Goal: Task Accomplishment & Management: Use online tool/utility

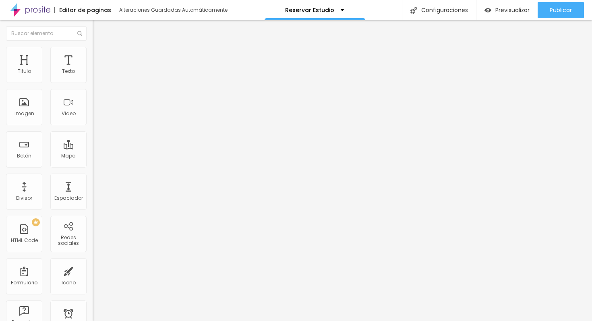
drag, startPoint x: 30, startPoint y: 234, endPoint x: 145, endPoint y: 1, distance: 260.1
click at [93, 53] on li "Estilo" at bounding box center [139, 51] width 93 height 8
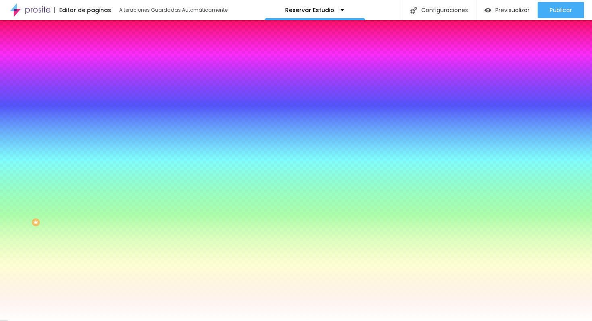
click at [93, 47] on li "Contenido" at bounding box center [139, 43] width 93 height 8
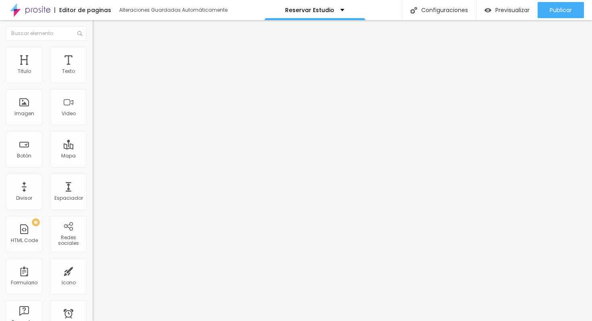
click at [93, 77] on div "Cola o escriba su código aquí" at bounding box center [134, 73] width 83 height 7
click at [93, 180] on div "Editar HTML Code Contenido Avanzado Código HTML 338 Crear nuevo formulário 1 <!…" at bounding box center [139, 170] width 93 height 301
click at [99, 27] on img "button" at bounding box center [102, 29] width 6 height 6
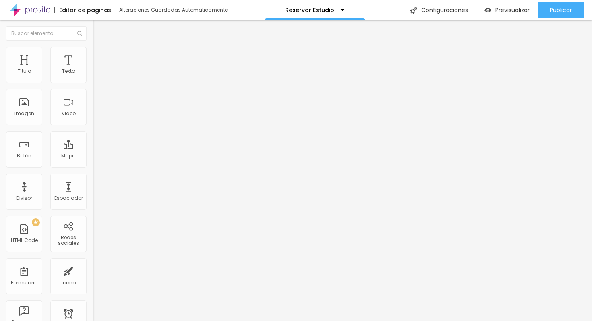
click at [93, 194] on div "Editar HTML Code Contenido Avanzado Código HTML 338 Crear nuevo formulário 1 <!…" at bounding box center [139, 170] width 93 height 301
click at [99, 28] on img "button" at bounding box center [102, 29] width 6 height 6
click at [99, 28] on div "Editar HTML Code" at bounding box center [129, 29] width 61 height 6
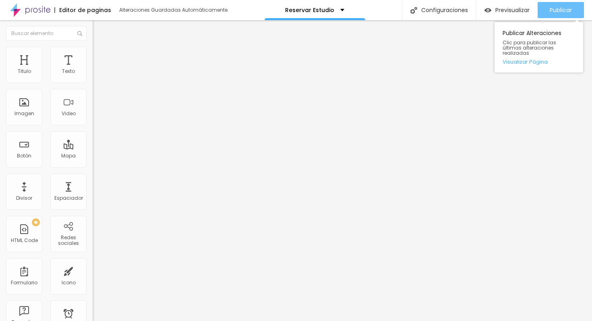
click at [555, 10] on span "Publicar" at bounding box center [561, 10] width 22 height 6
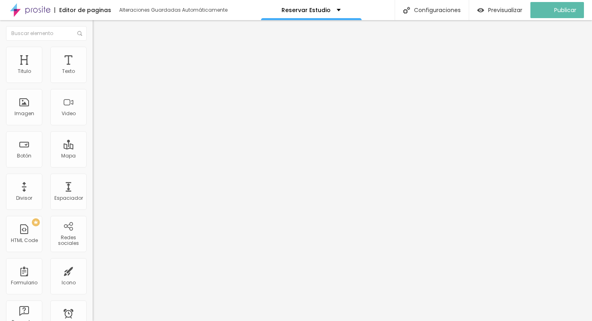
click at [99, 27] on img "button" at bounding box center [102, 29] width 6 height 6
click at [93, 26] on button "Editar Texto" at bounding box center [139, 29] width 93 height 19
click at [93, 75] on span "Título 2" at bounding box center [106, 71] width 27 height 7
click at [93, 132] on div "Editar Texto Estilo Avanzado Tipografía Restablecer Sombra DESACTIVADO Restable…" at bounding box center [139, 170] width 93 height 301
click at [93, 149] on div "Editar Texto Estilo Avanzado Tipografía Restablecer Sombra DESACTIVADO Restable…" at bounding box center [139, 170] width 93 height 301
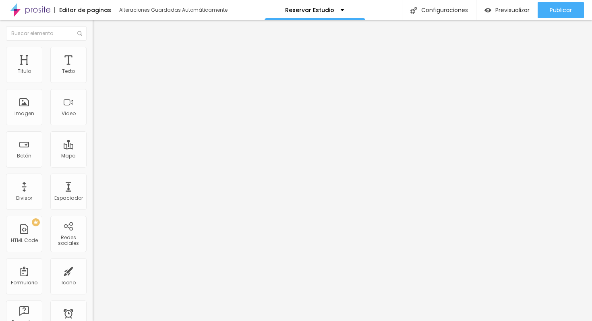
click at [93, 34] on button "Editar Texto" at bounding box center [139, 29] width 93 height 19
click at [99, 28] on img "button" at bounding box center [102, 29] width 6 height 6
click at [93, 147] on div "Editar Texto Estilo Avanzado Tipografía Restablecer Sombra DESACTIVADO Restable…" at bounding box center [139, 170] width 93 height 301
click at [93, 25] on button "Editar Texto" at bounding box center [139, 29] width 93 height 19
click at [93, 163] on div "Editar Texto Estilo Avanzado Tipografía Restablecer Sombra DESACTIVADO Restable…" at bounding box center [139, 170] width 93 height 301
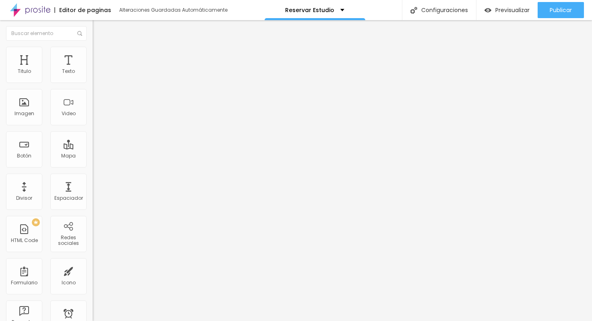
click at [99, 29] on img "button" at bounding box center [102, 29] width 6 height 6
click at [62, 74] on div "Texto" at bounding box center [68, 71] width 13 height 6
click at [99, 30] on img "button" at bounding box center [102, 29] width 6 height 6
click at [93, 160] on div "Editar Texto Estilo Avanzado Tipografía Restablecer Sombra DESACTIVADO Restable…" at bounding box center [139, 170] width 93 height 301
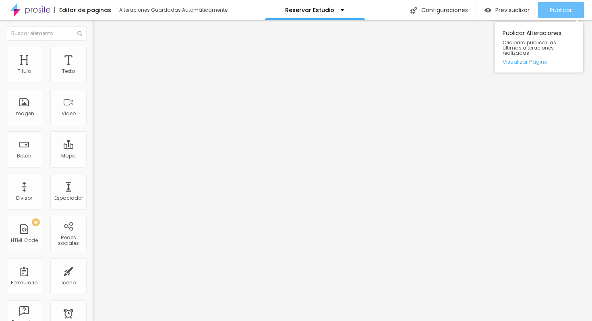
click at [562, 9] on span "Publicar" at bounding box center [561, 10] width 22 height 6
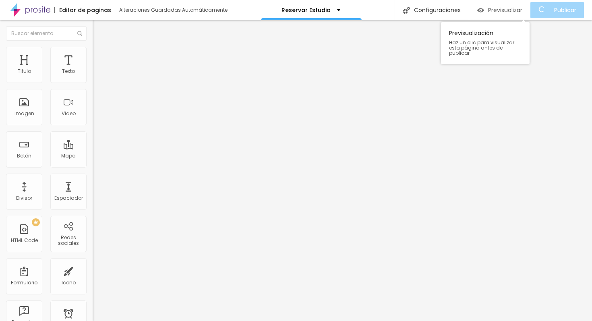
click at [513, 8] on span "Previsualizar" at bounding box center [505, 10] width 34 height 6
click at [508, 13] on span "Previsualizar" at bounding box center [512, 10] width 34 height 6
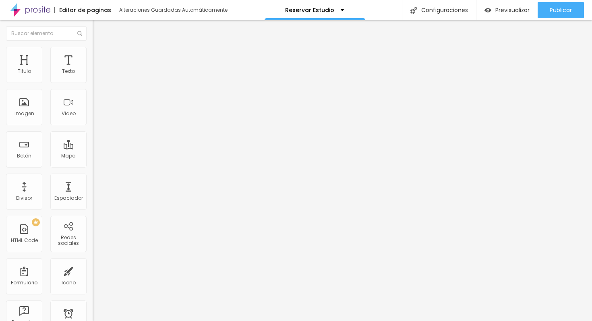
click at [99, 27] on div "Editar Texto" at bounding box center [122, 29] width 46 height 6
click at [93, 68] on div "Agregar image" at bounding box center [139, 66] width 93 height 6
click at [93, 69] on span "Agregar image" at bounding box center [114, 65] width 43 height 7
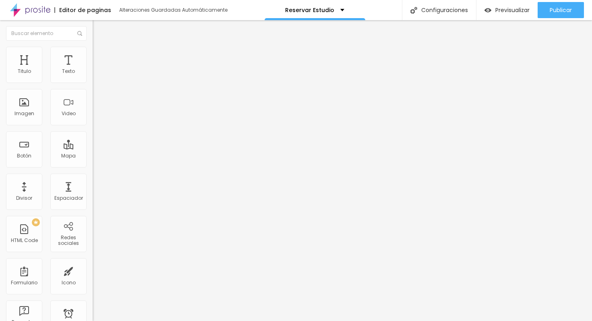
click at [93, 47] on li "Estilo" at bounding box center [139, 51] width 93 height 8
type input "95"
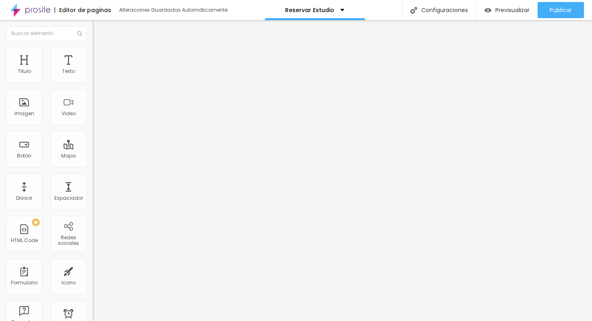
type input "85"
type input "80"
type input "75"
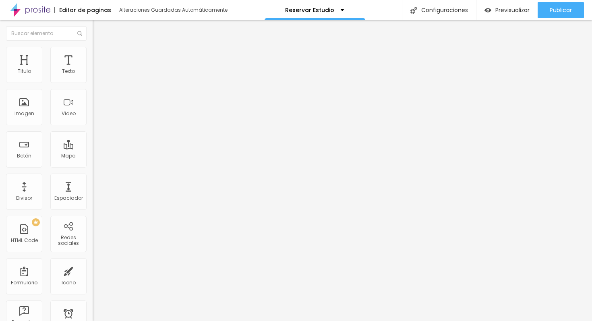
type input "75"
type input "70"
type input "65"
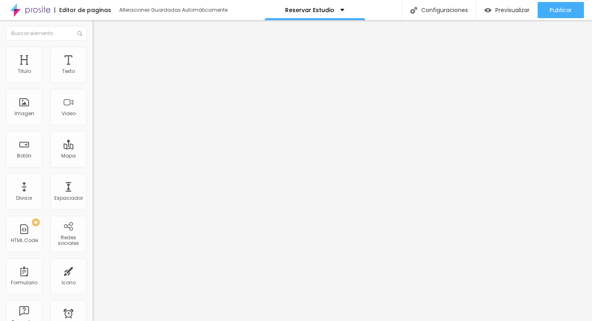
type input "60"
type input "55"
type input "50"
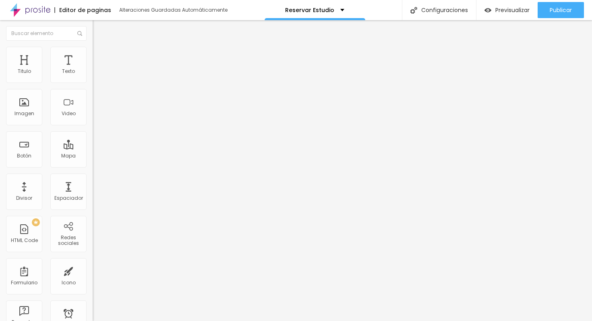
type input "50"
type input "45"
type input "40"
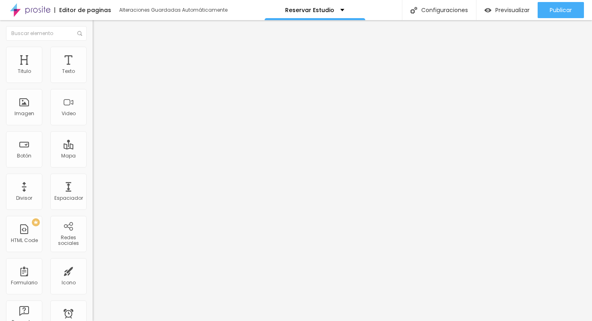
type input "35"
type input "40"
type input "45"
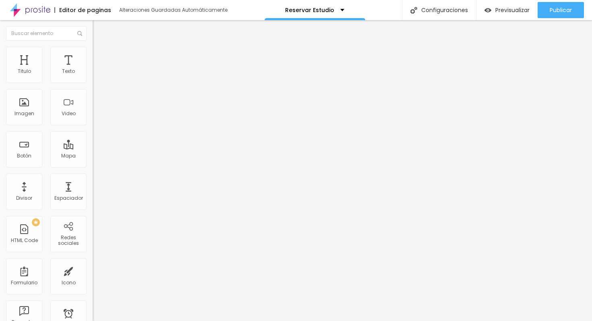
type input "45"
type input "50"
type input "55"
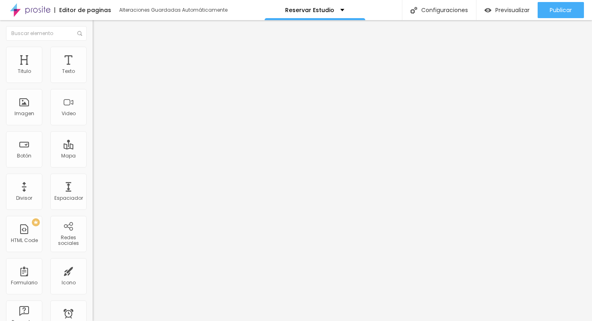
type input "60"
type input "65"
type input "70"
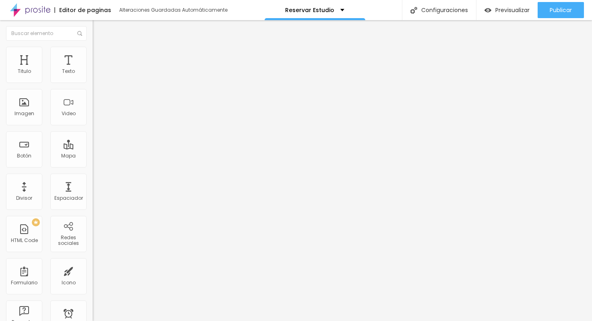
type input "70"
type input "75"
type input "70"
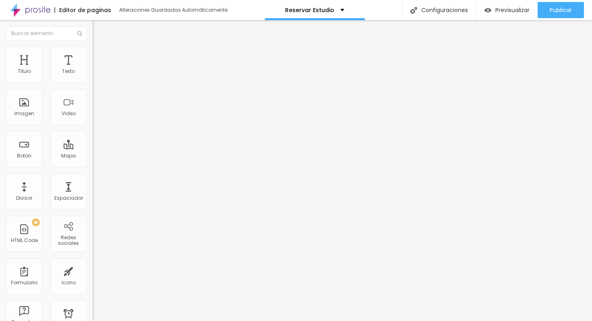
type input "65"
type input "60"
type input "55"
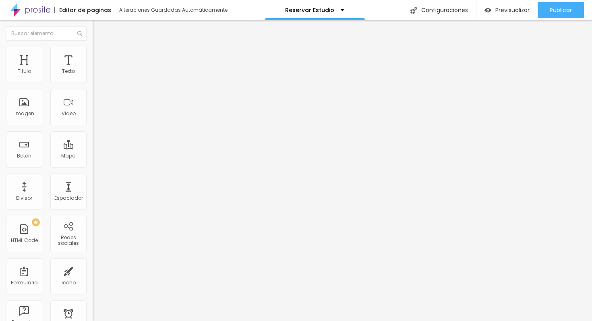
type input "55"
type input "60"
type input "65"
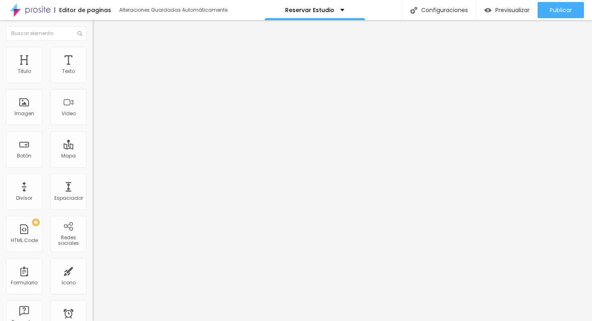
type input "70"
type input "75"
type input "80"
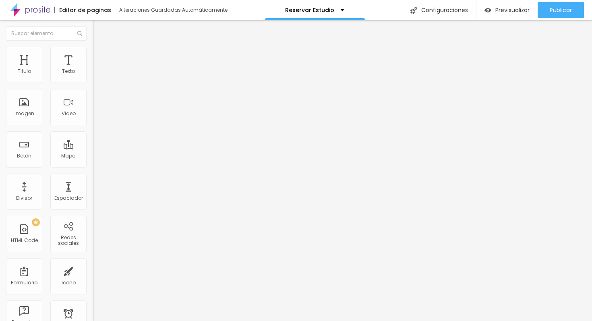
type input "80"
type input "85"
type input "90"
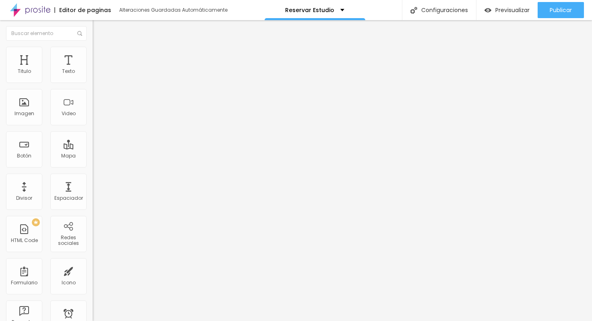
type input "95"
type input "100"
drag, startPoint x: 84, startPoint y: 87, endPoint x: 88, endPoint y: 101, distance: 14.0
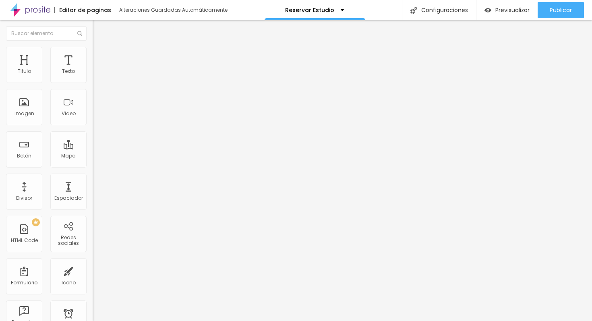
click at [93, 83] on input "range" at bounding box center [119, 79] width 52 height 6
click at [93, 160] on div "Editar Imagen Contenido Estilo Avanzado Tamaño 100 px % 0 Borde redondeado Somb…" at bounding box center [139, 170] width 93 height 301
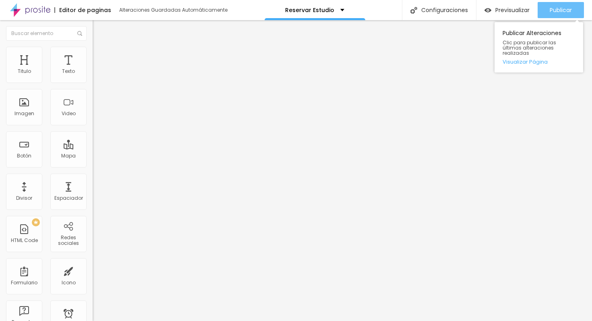
click at [548, 11] on button "Publicar" at bounding box center [561, 10] width 46 height 16
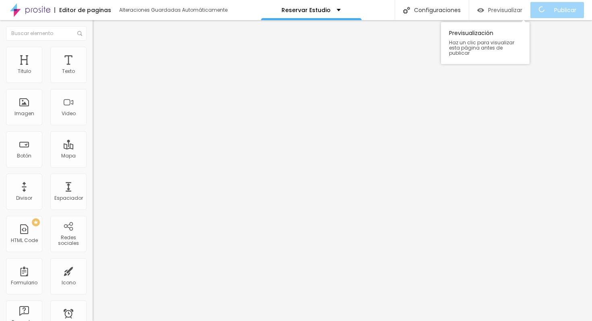
click at [522, 10] on span "Previsualizar" at bounding box center [505, 10] width 34 height 6
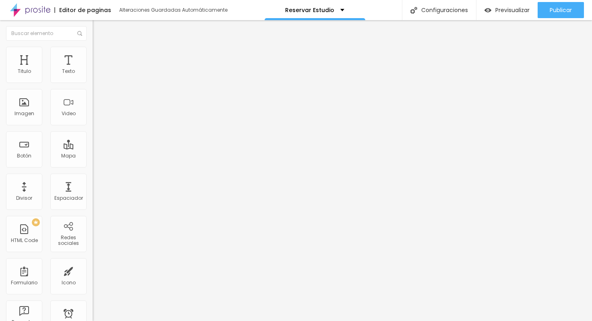
click at [93, 34] on button "Editar Imagen" at bounding box center [139, 29] width 93 height 19
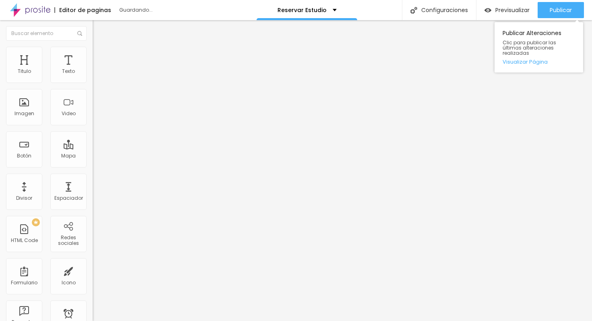
click at [545, 18] on div "Publicar Alteraciones Clic para publicar las últimas alteraciones realizadas Vi…" at bounding box center [539, 45] width 89 height 54
click at [553, 10] on span "Publicar" at bounding box center [561, 10] width 22 height 6
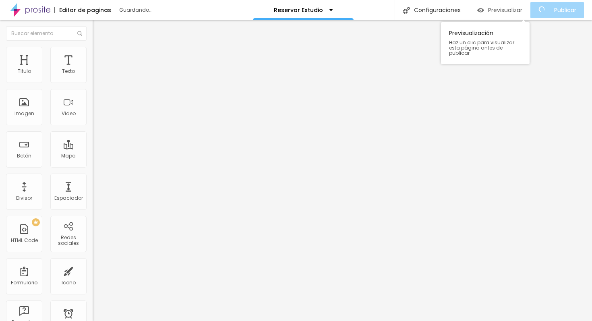
click at [530, 12] on button "Previsualizar" at bounding box center [499, 10] width 61 height 16
click at [503, 9] on span "Previsualizar" at bounding box center [512, 10] width 34 height 6
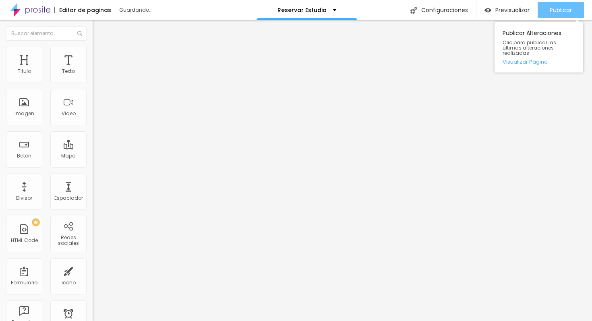
click at [559, 8] on span "Publicar" at bounding box center [561, 10] width 22 height 6
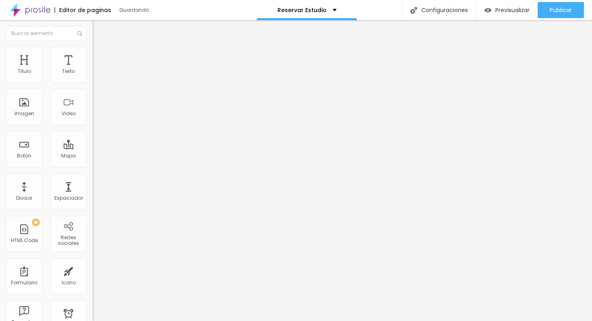
click at [93, 97] on span "Continua" at bounding box center [104, 94] width 23 height 7
click at [93, 114] on div "Aliasing" at bounding box center [139, 111] width 93 height 5
click at [100, 54] on span "Estilo" at bounding box center [106, 52] width 12 height 7
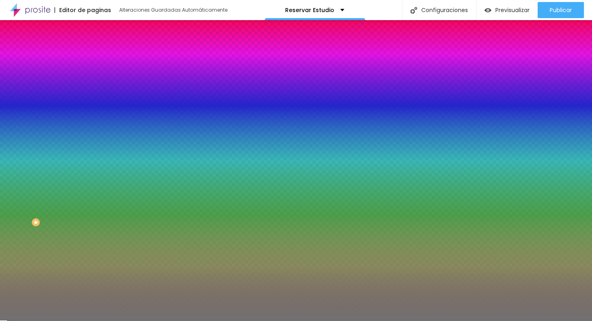
type input "9"
type input "8"
type input "6"
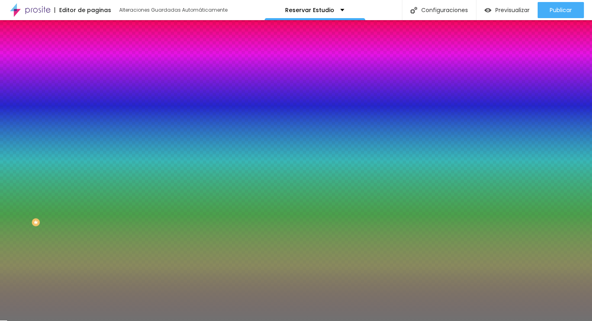
type input "6"
type input "5"
type input "3"
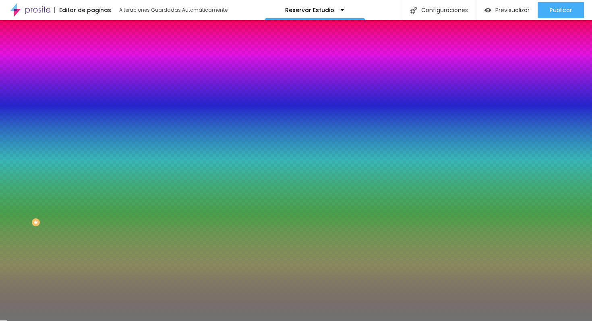
type input "2"
type input "1"
drag, startPoint x: 38, startPoint y: 128, endPoint x: 0, endPoint y: 129, distance: 37.9
type input "1"
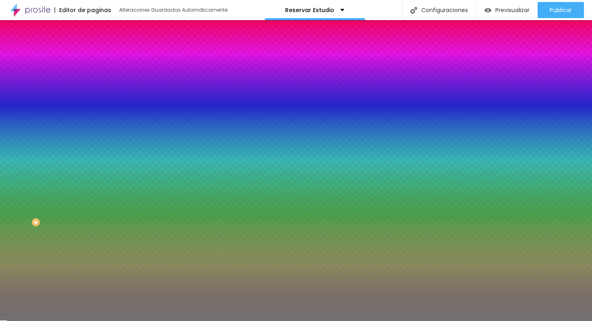
click at [93, 125] on input "range" at bounding box center [119, 122] width 52 height 6
type input "52"
type input "53"
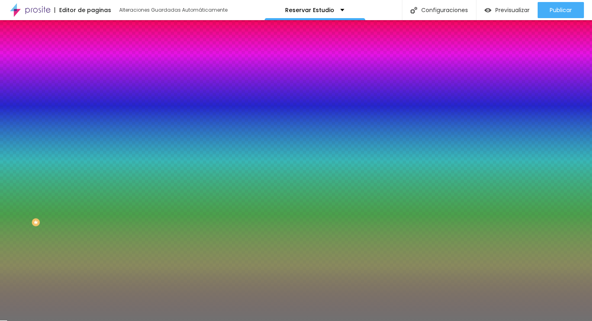
type input "54"
type input "55"
type input "57"
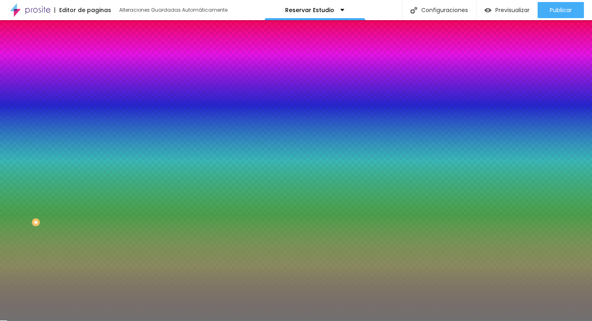
type input "57"
type input "58"
type input "60"
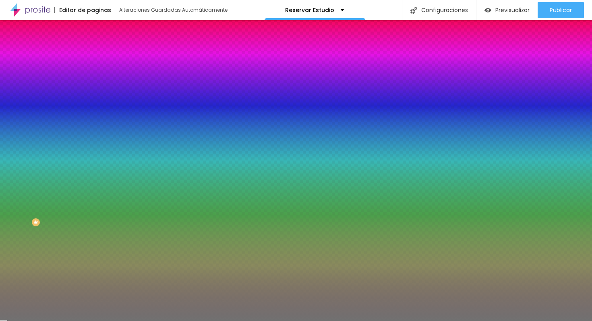
type input "61"
type input "62"
type input "63"
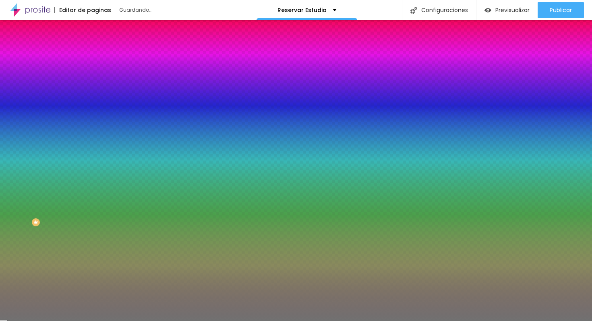
type input "63"
type input "64"
type input "65"
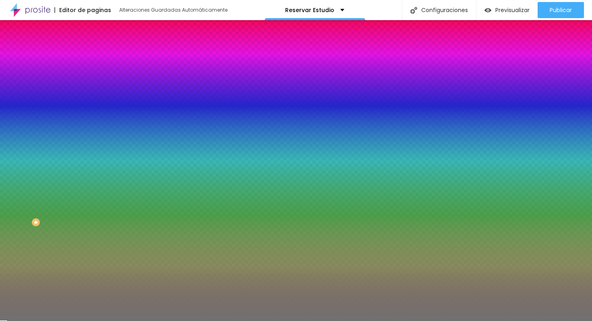
type input "66"
type input "67"
type input "68"
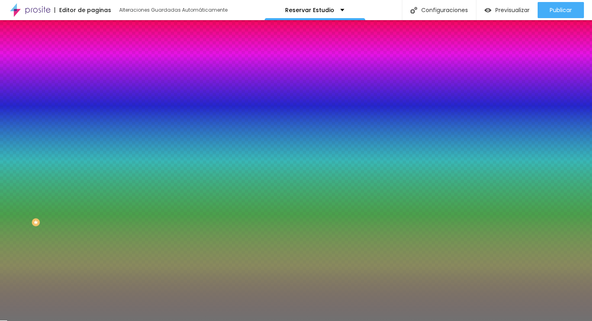
type input "68"
type input "69"
type input "67"
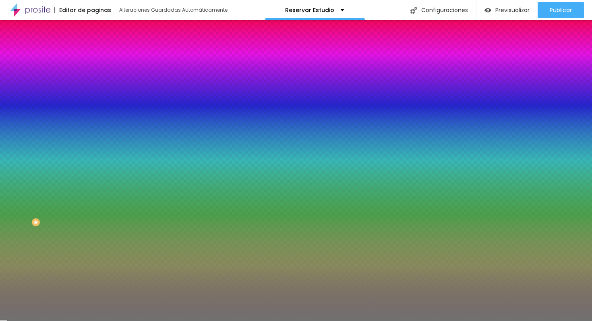
type input "66"
type input "65"
type input "64"
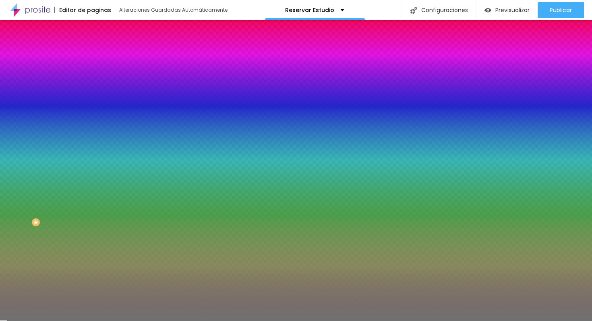
type input "64"
type input "63"
type input "62"
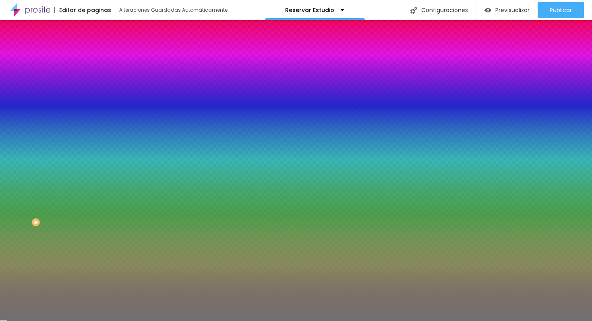
type input "61"
type input "60"
type input "59"
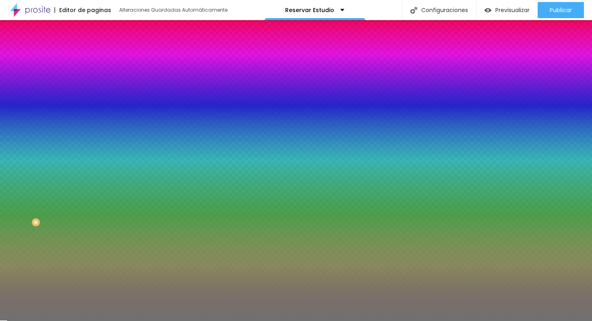
type input "59"
type input "58"
type input "57"
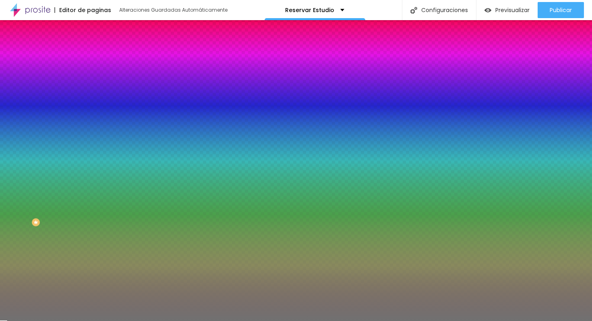
type input "58"
type input "60"
type input "61"
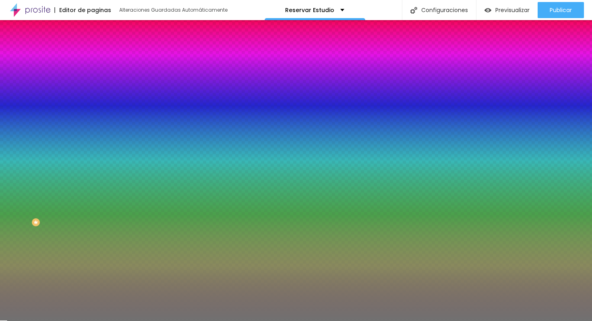
type input "61"
type input "62"
type input "63"
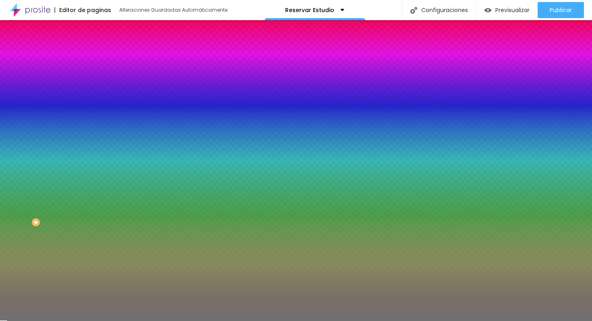
type input "64"
type input "65"
type input "66"
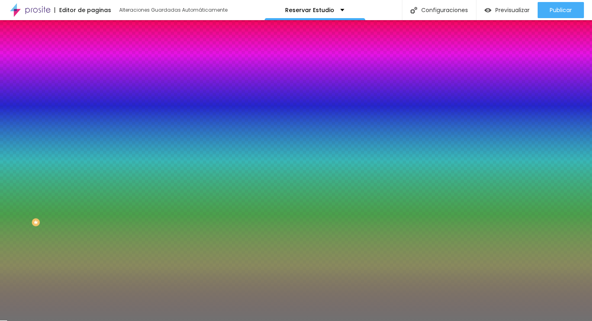
drag, startPoint x: 43, startPoint y: 106, endPoint x: 55, endPoint y: 106, distance: 11.7
type input "66"
click at [93, 105] on input "range" at bounding box center [119, 101] width 52 height 6
type input "65"
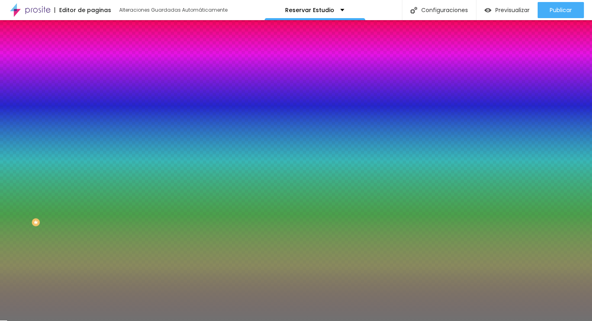
type input "64"
type input "63"
type input "61"
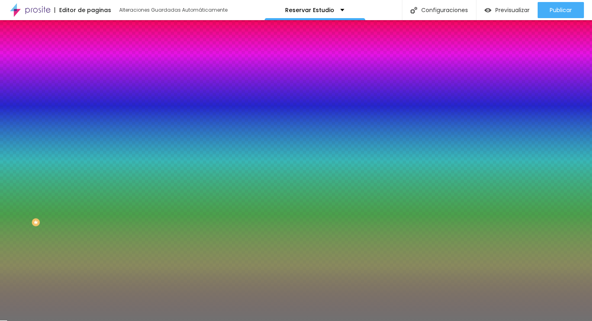
type input "61"
type input "59"
type input "56"
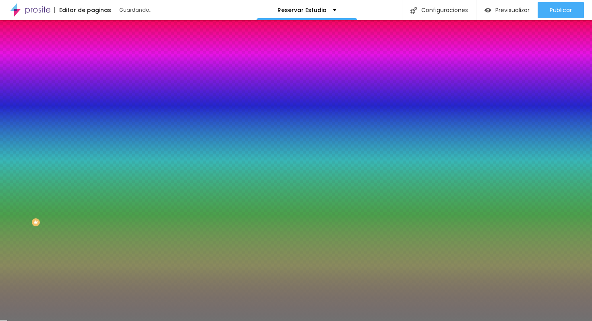
type input "54"
type input "52"
type input "50"
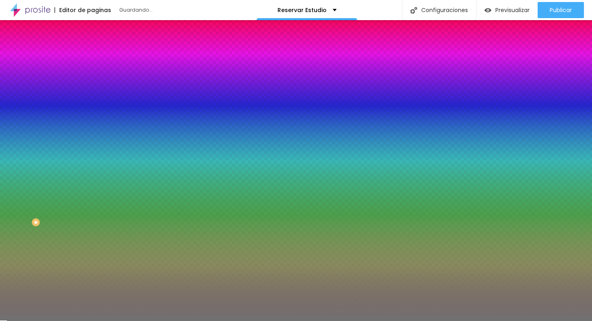
type input "50"
type input "48"
type input "46"
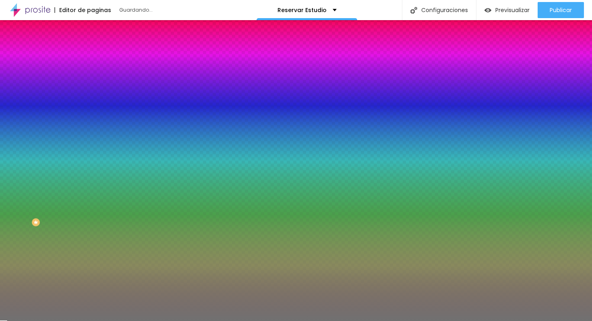
type input "45"
type input "44"
type input "43"
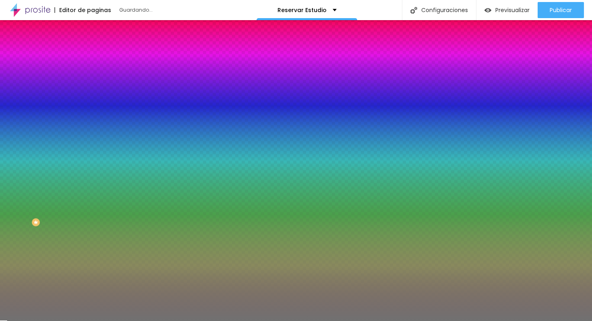
type input "43"
type input "42"
type input "41"
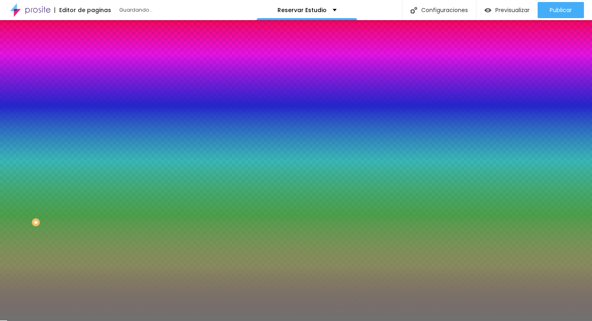
type input "40"
type input "39"
type input "38"
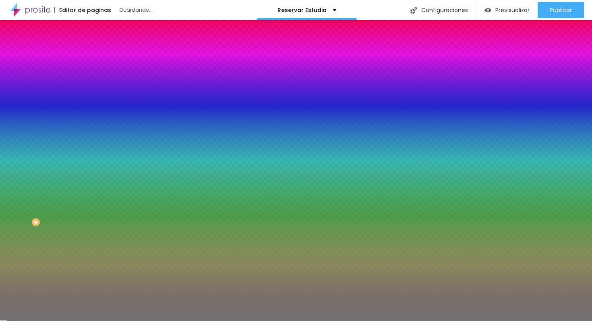
type input "38"
type input "37"
type input "35"
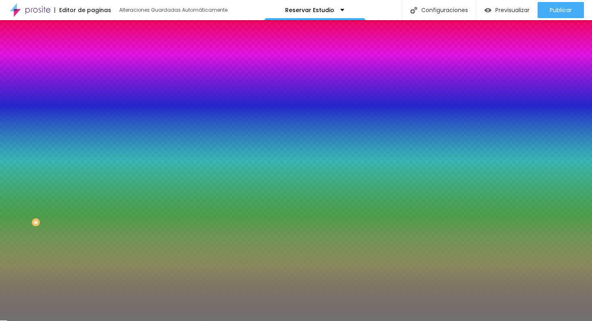
type input "34"
type input "32"
type input "30"
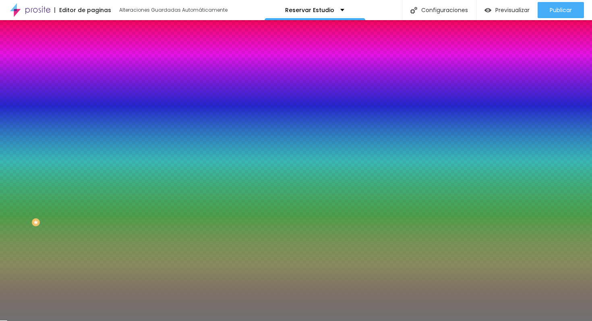
type input "30"
type input "28"
drag, startPoint x: 54, startPoint y: 105, endPoint x: 19, endPoint y: 108, distance: 35.1
click at [93, 105] on input "range" at bounding box center [119, 101] width 52 height 6
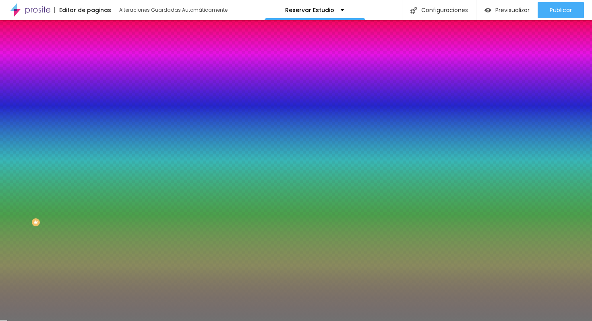
click at [100, 48] on span "Contenido" at bounding box center [113, 44] width 26 height 7
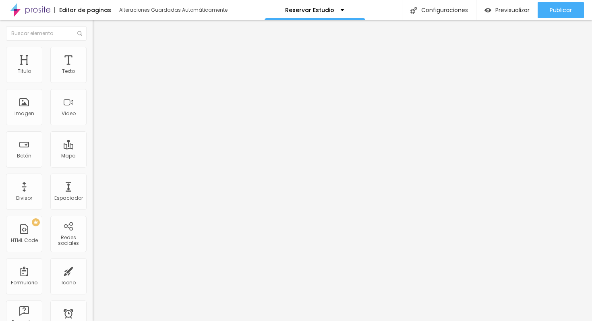
click at [93, 95] on span "Aliasing" at bounding box center [103, 94] width 20 height 7
click at [93, 120] on span "Doble" at bounding box center [100, 116] width 14 height 7
click at [93, 124] on span "Pata de perro" at bounding box center [109, 121] width 33 height 7
click at [93, 129] on span "Estrella" at bounding box center [101, 125] width 17 height 7
click at [93, 102] on span "Continua" at bounding box center [104, 98] width 23 height 7
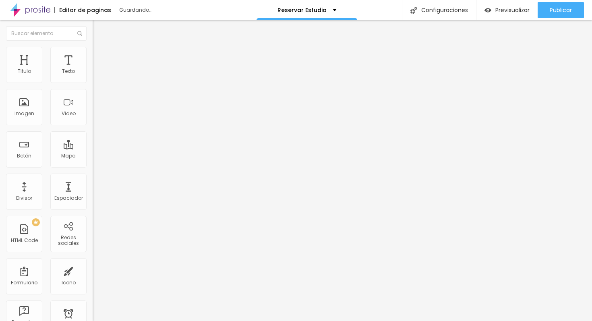
click at [99, 32] on img "button" at bounding box center [102, 29] width 6 height 6
click at [513, 8] on span "Previsualizar" at bounding box center [512, 10] width 34 height 6
click at [93, 148] on input "range" at bounding box center [119, 151] width 52 height 6
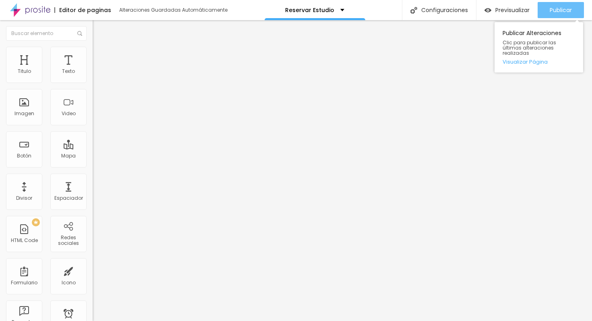
click at [559, 14] on div "Publicar" at bounding box center [561, 10] width 22 height 16
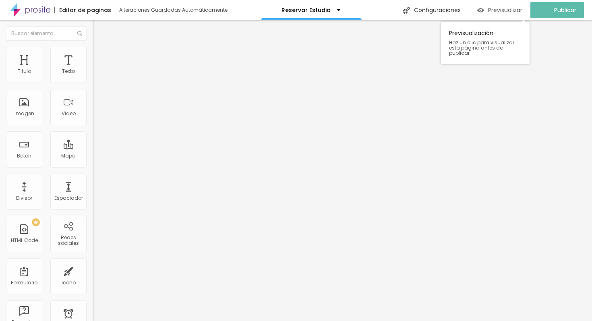
click at [512, 8] on span "Previsualizar" at bounding box center [505, 10] width 34 height 6
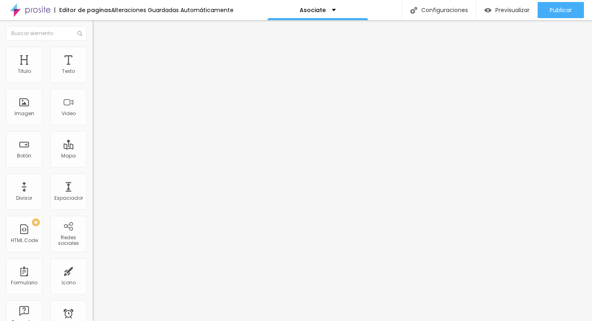
click at [93, 114] on div at bounding box center [139, 101] width 93 height 62
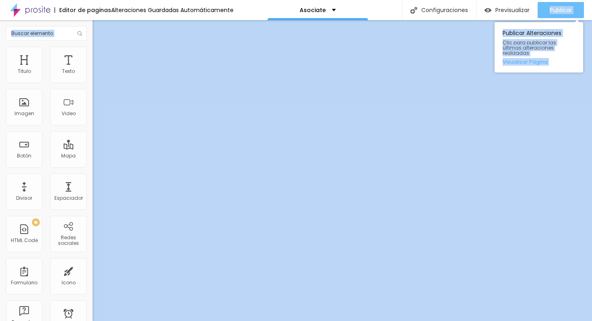
drag, startPoint x: 83, startPoint y: 181, endPoint x: 548, endPoint y: 12, distance: 494.5
click at [548, 12] on div "Editor de paginas Alteraciones Guardadas Automáticamente Asociate Configuracion…" at bounding box center [296, 160] width 592 height 321
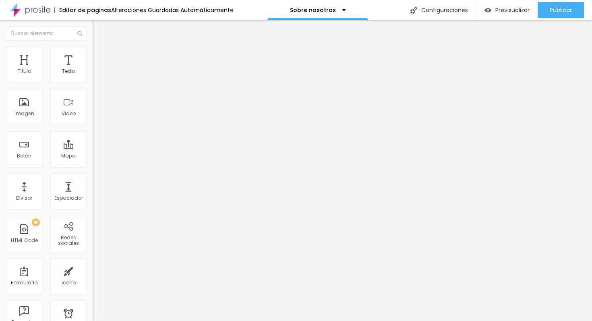
click at [93, 69] on span "Cambiar image" at bounding box center [115, 65] width 45 height 7
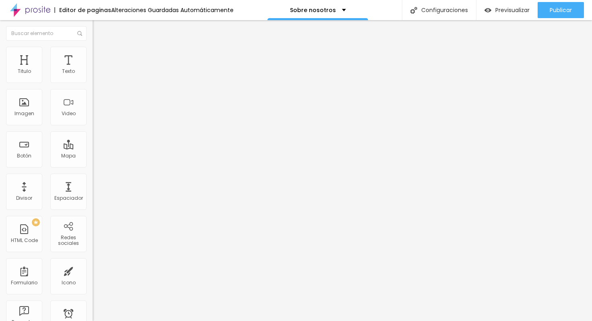
click at [93, 47] on li "Estilo" at bounding box center [139, 51] width 93 height 8
click at [93, 46] on img at bounding box center [96, 42] width 7 height 7
click at [93, 55] on li "Avanzado" at bounding box center [139, 59] width 93 height 8
click at [93, 48] on li "Estilo" at bounding box center [139, 51] width 93 height 8
click at [93, 47] on li "Contenido" at bounding box center [139, 43] width 93 height 8
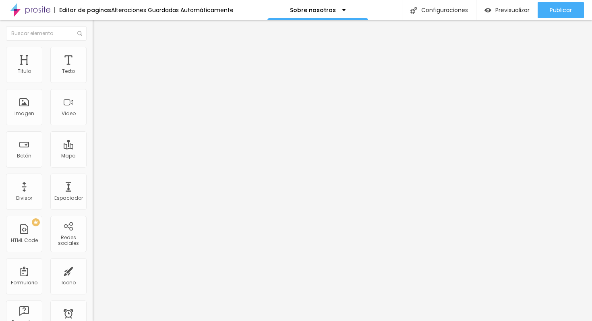
click at [93, 213] on div "Editar Redes sociales Contenido Estilo Avanzado Facebook Rede social Facebook D…" at bounding box center [139, 170] width 93 height 301
click at [93, 25] on button "Editar Redes sociales" at bounding box center [139, 29] width 93 height 19
click at [99, 29] on img "button" at bounding box center [102, 29] width 6 height 6
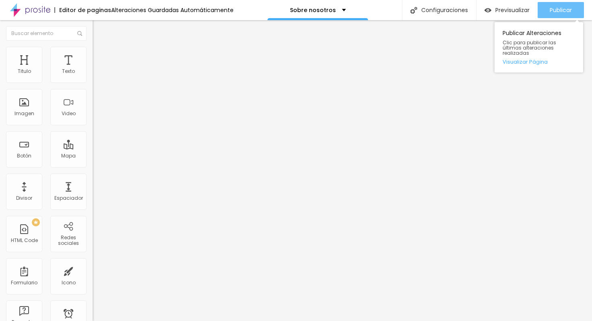
click at [563, 14] on div "Publicar" at bounding box center [561, 10] width 22 height 16
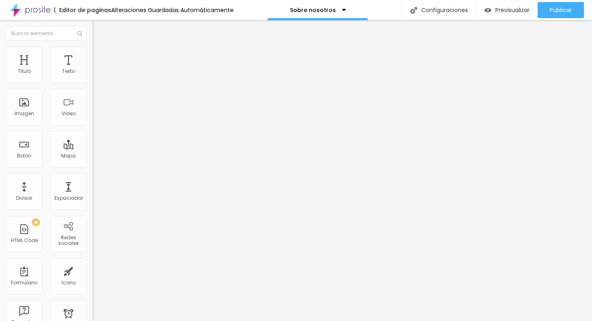
click at [99, 31] on img "button" at bounding box center [102, 29] width 6 height 6
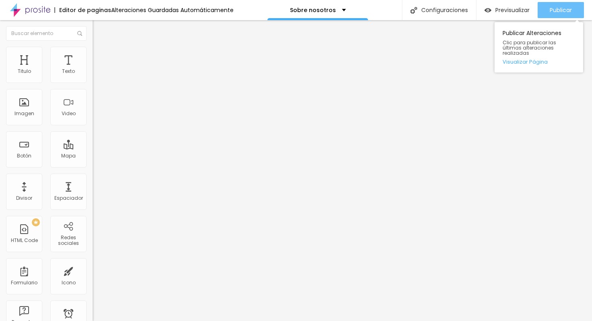
click at [554, 18] on div "Publicar" at bounding box center [561, 10] width 22 height 16
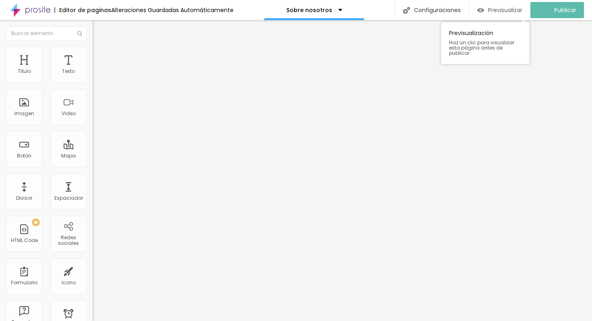
click at [522, 13] on span "Previsualizar" at bounding box center [505, 10] width 34 height 6
